Goal: Task Accomplishment & Management: Use online tool/utility

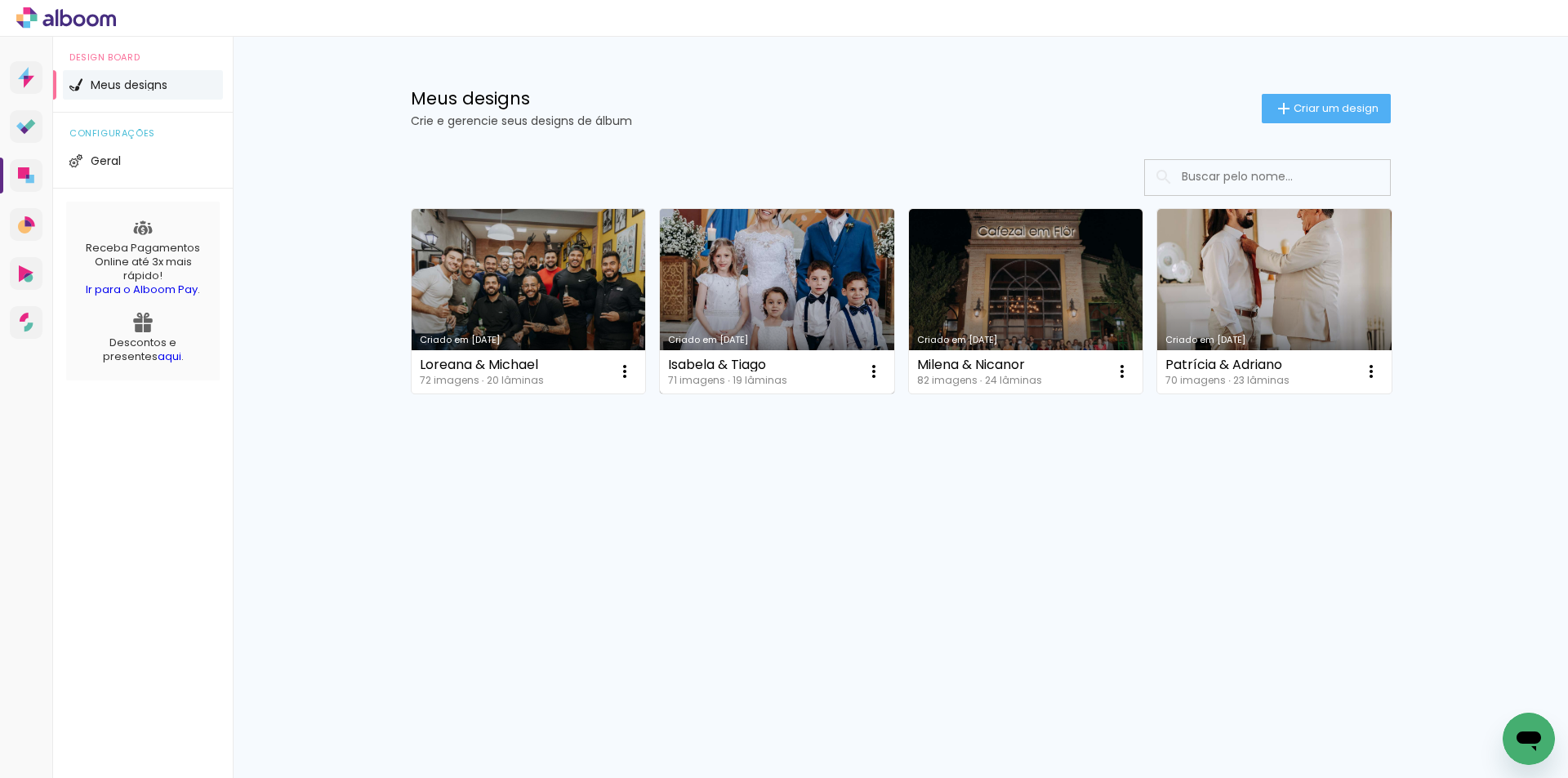
click at [835, 269] on link "Criado em [DATE]" at bounding box center [777, 301] width 235 height 184
